Goal: Information Seeking & Learning: Understand process/instructions

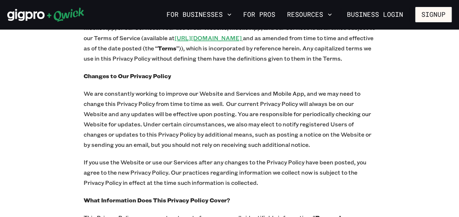
scroll to position [365, 0]
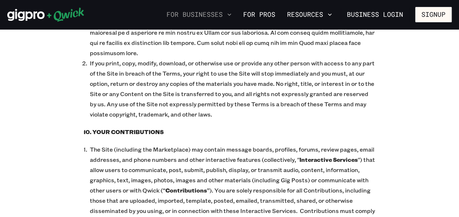
scroll to position [1919, 0]
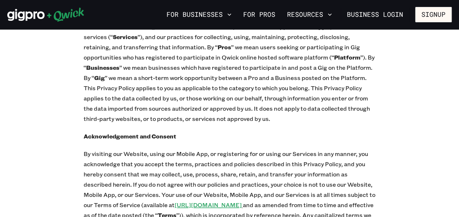
scroll to position [744, 0]
